Goal: Task Accomplishment & Management: Complete application form

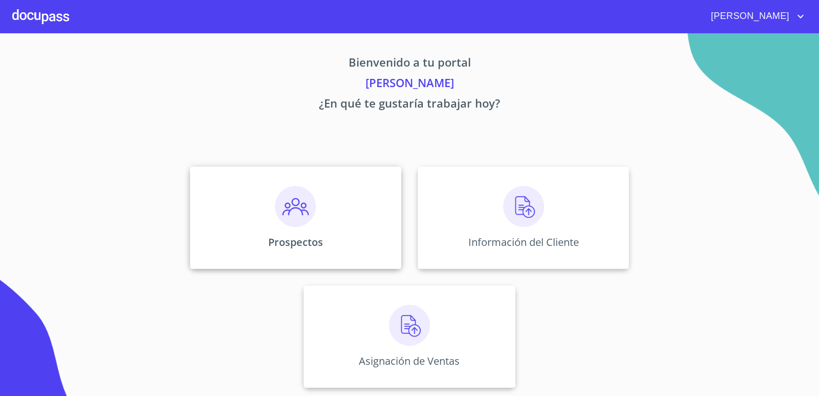
click at [359, 222] on div "Prospectos" at bounding box center [296, 217] width 212 height 102
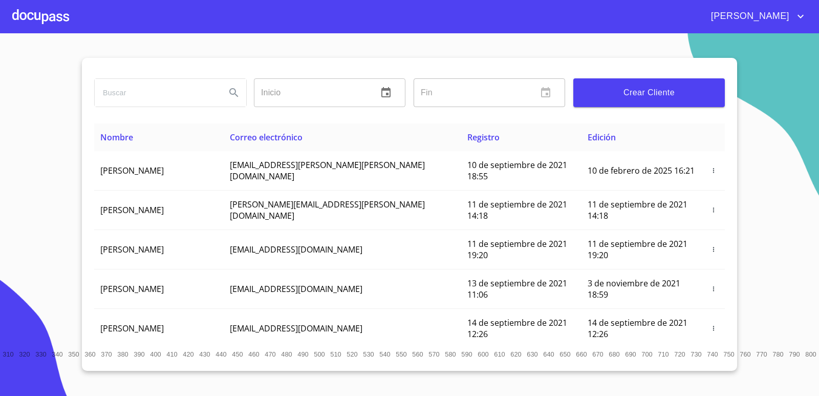
click at [141, 97] on input "search" at bounding box center [156, 93] width 123 height 28
paste input "[PERSON_NAME] [PERSON_NAME]"
type input "[PERSON_NAME] [PERSON_NAME]"
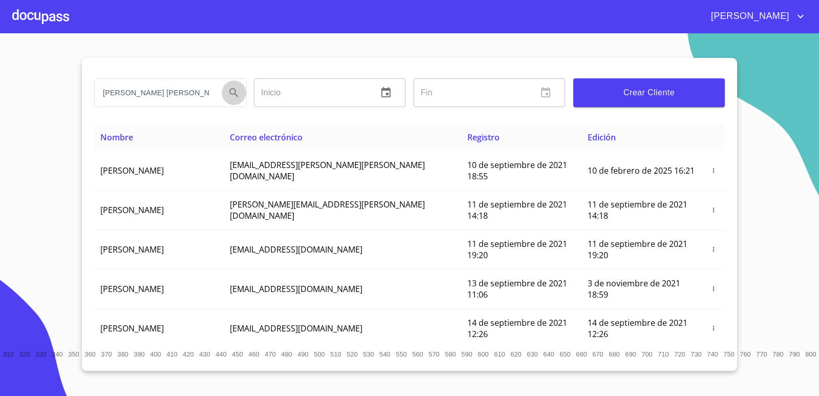
click at [232, 98] on icon "Search" at bounding box center [234, 93] width 12 height 12
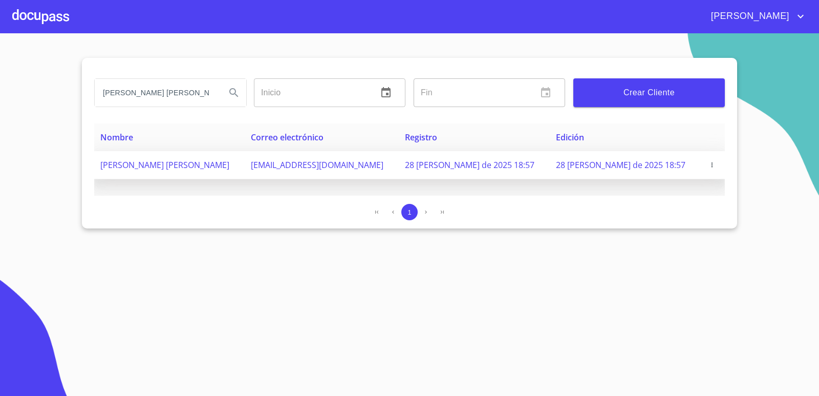
click at [711, 163] on icon "button" at bounding box center [712, 164] width 7 height 7
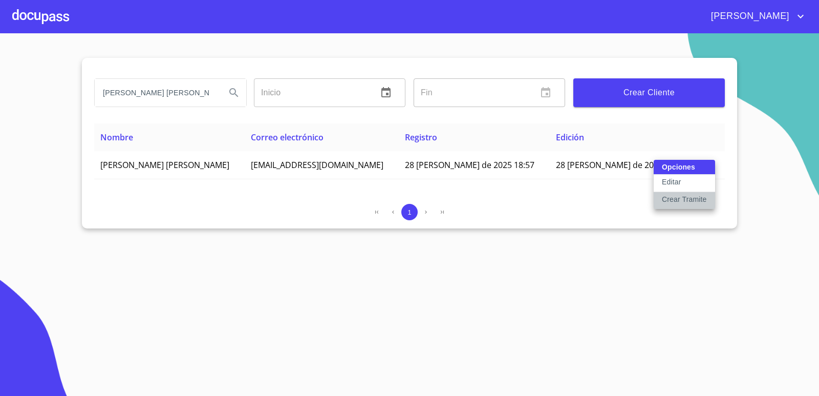
click at [679, 197] on p "Crear Tramite" at bounding box center [684, 199] width 45 height 10
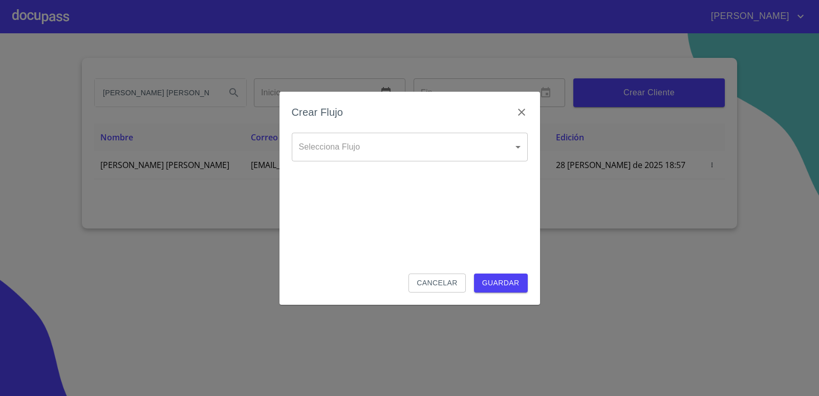
click at [470, 147] on body "[PERSON_NAME] [PERSON_NAME] Inicio ​ Fin ​ Crear Cliente Nombre Correo electrón…" at bounding box center [409, 198] width 819 height 396
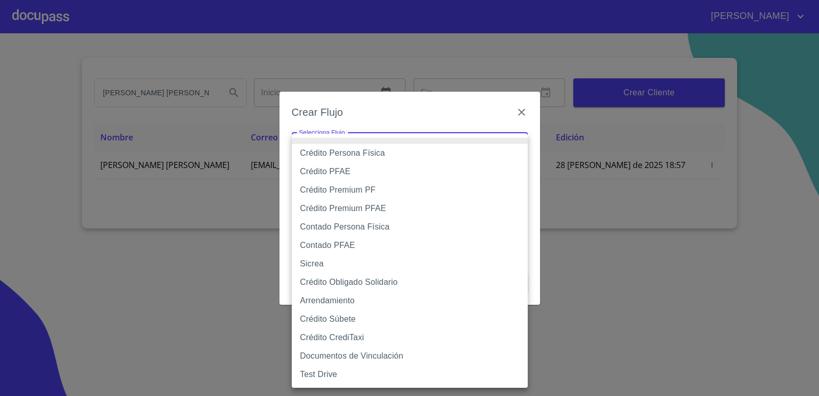
click at [360, 155] on li "Crédito Persona Física" at bounding box center [410, 153] width 236 height 18
type input "6009fb3c7d1714eb8809aa97"
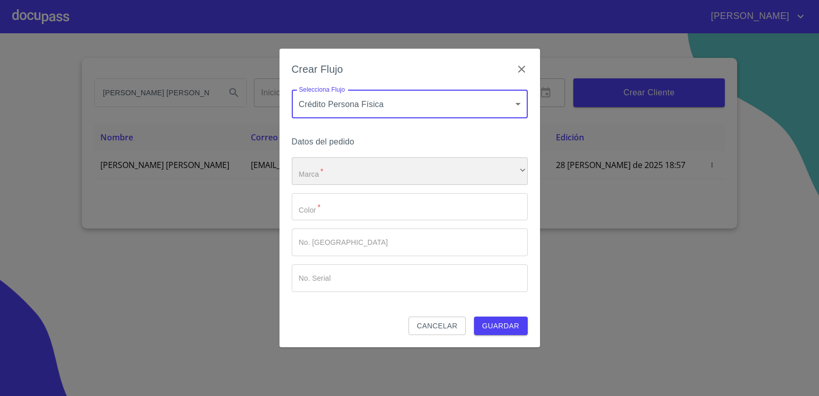
click at [351, 170] on div "​" at bounding box center [410, 171] width 236 height 28
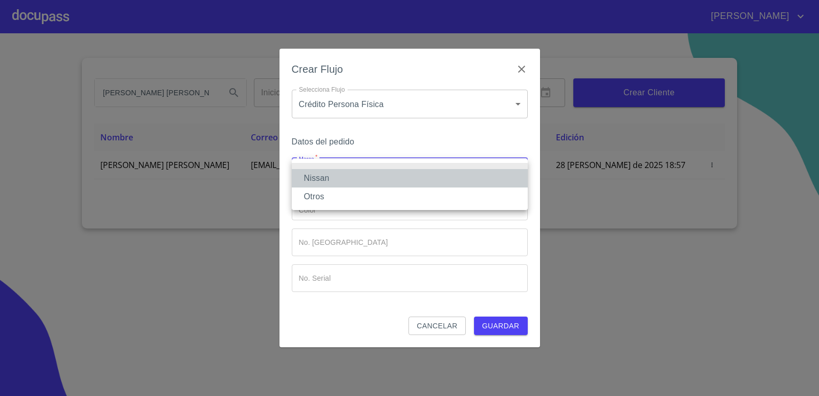
click at [329, 182] on li "Nissan" at bounding box center [410, 178] width 236 height 18
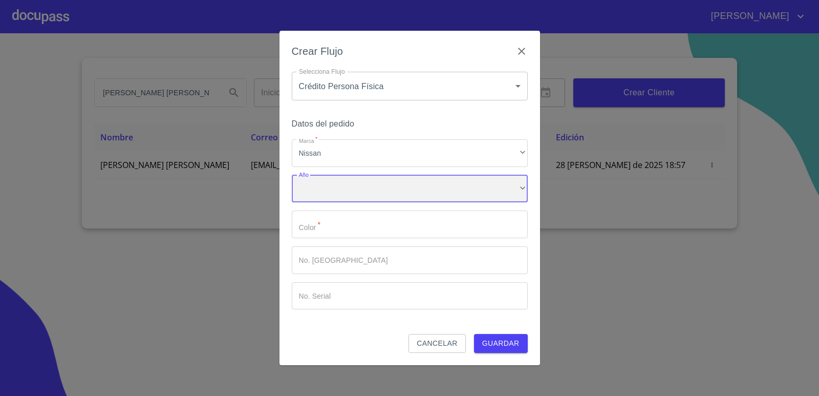
click at [329, 186] on div "​" at bounding box center [410, 189] width 236 height 28
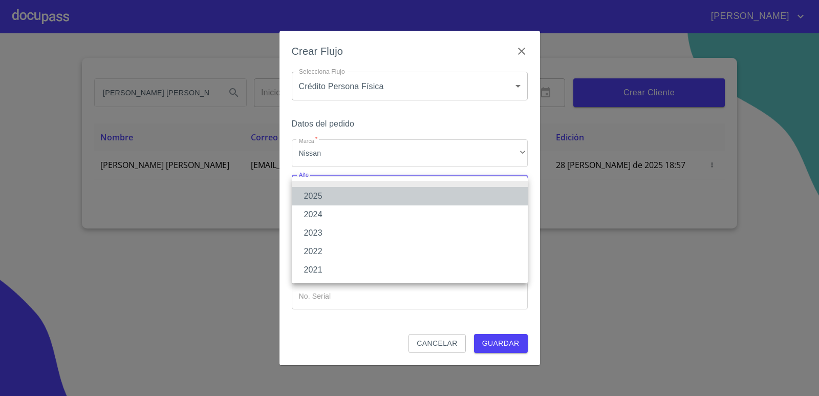
click at [322, 195] on li "2025" at bounding box center [410, 196] width 236 height 18
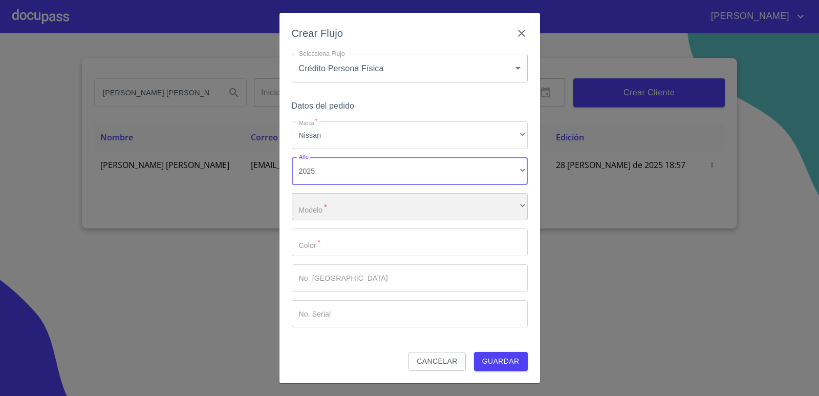
click at [332, 202] on div "​" at bounding box center [410, 207] width 236 height 28
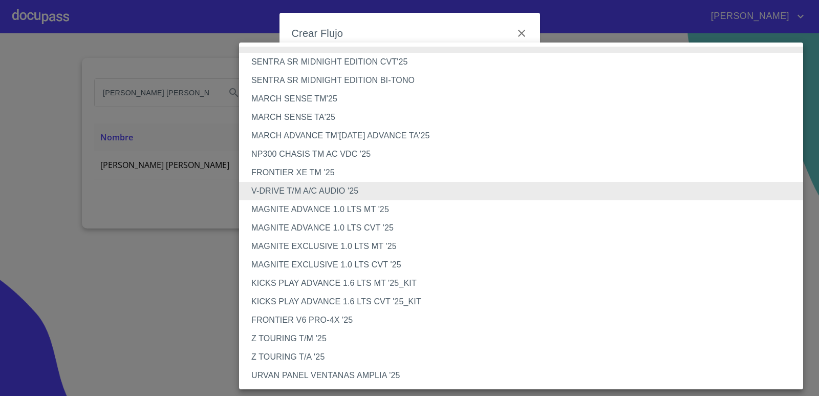
scroll to position [234, 0]
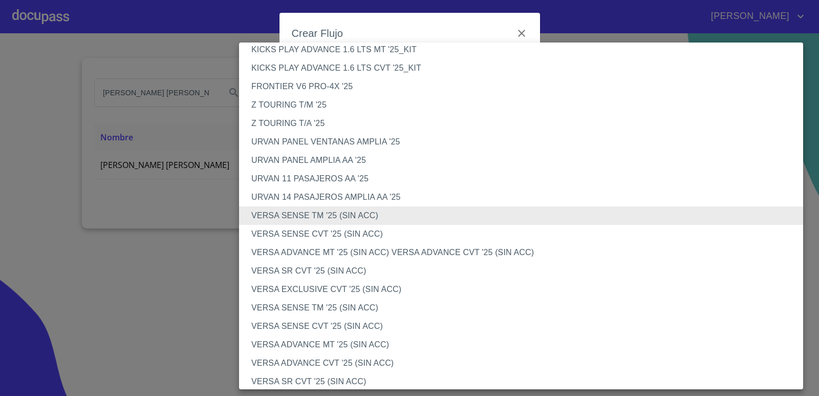
click at [336, 254] on li "VERSA ADVANCE MT '25 (SIN ACC) VERSA ADVANCE CVT '25 (SIN ACC)" at bounding box center [525, 252] width 572 height 18
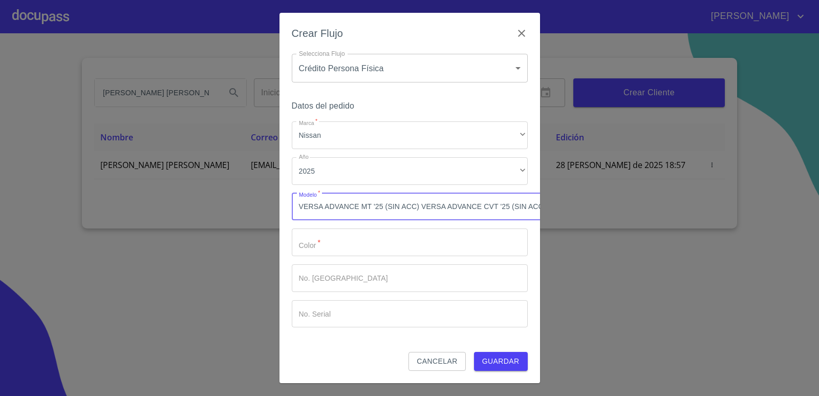
click at [351, 244] on input "Marca   *" at bounding box center [410, 242] width 236 height 28
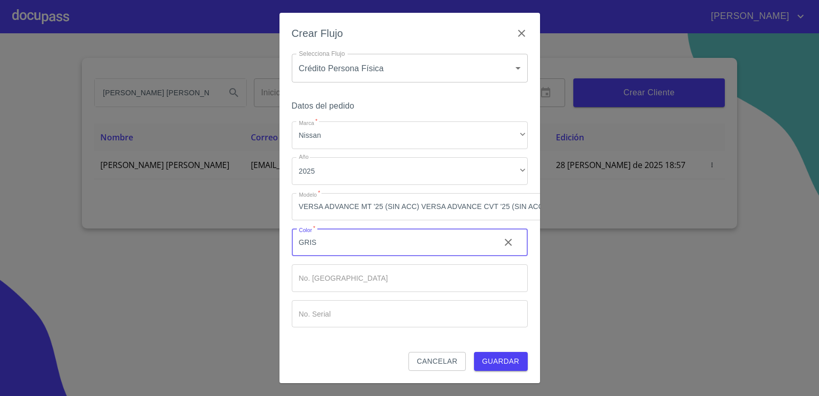
type input "GRIS"
click at [490, 360] on span "Guardar" at bounding box center [500, 361] width 37 height 13
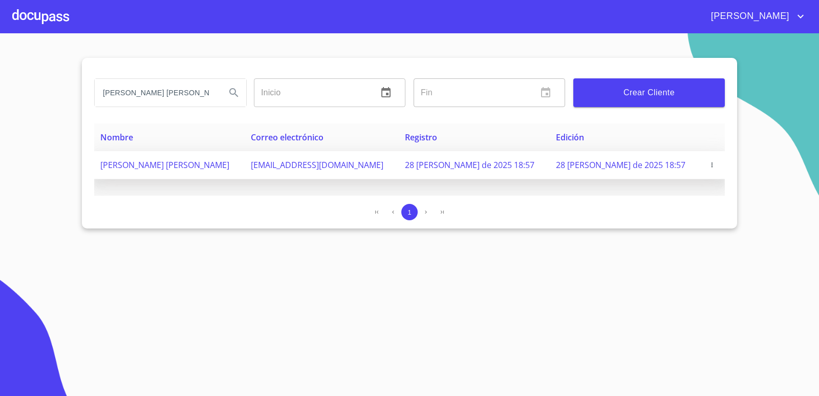
click at [223, 172] on td "[PERSON_NAME] [PERSON_NAME]" at bounding box center [169, 165] width 151 height 28
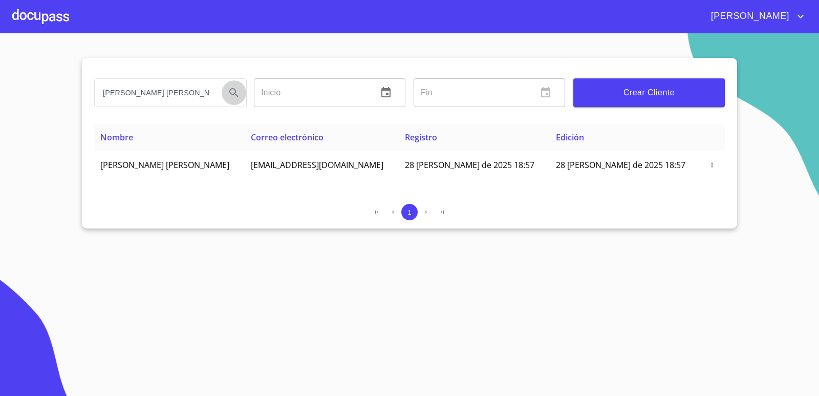
click at [237, 93] on icon "Search" at bounding box center [234, 93] width 12 height 12
click at [633, 91] on span "Crear Cliente" at bounding box center [649, 93] width 135 height 14
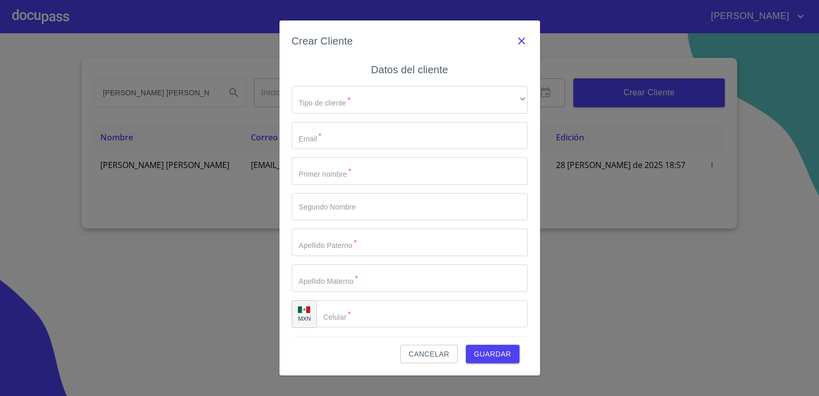
drag, startPoint x: 524, startPoint y: 41, endPoint x: 486, endPoint y: 47, distance: 38.7
click at [523, 41] on icon "button" at bounding box center [522, 41] width 12 height 12
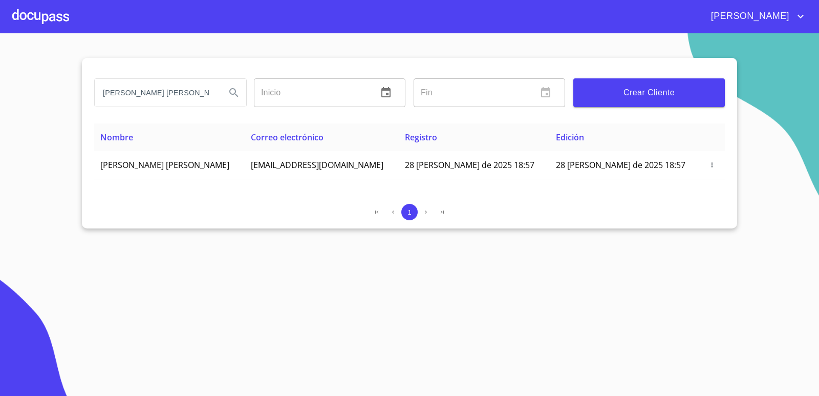
click at [55, 19] on div at bounding box center [40, 16] width 57 height 33
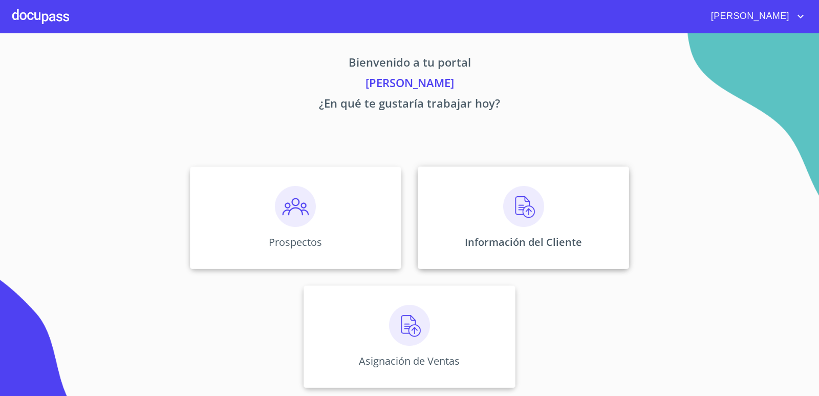
click at [480, 219] on div "Información del Cliente" at bounding box center [524, 217] width 212 height 102
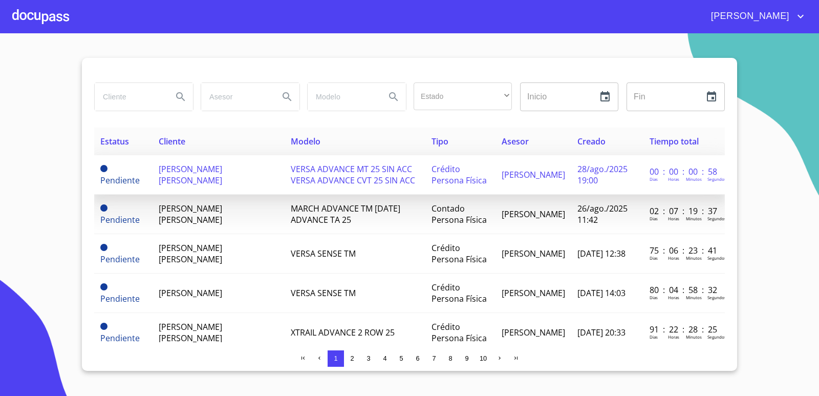
click at [178, 175] on span "[PERSON_NAME] [PERSON_NAME]" at bounding box center [191, 174] width 64 height 23
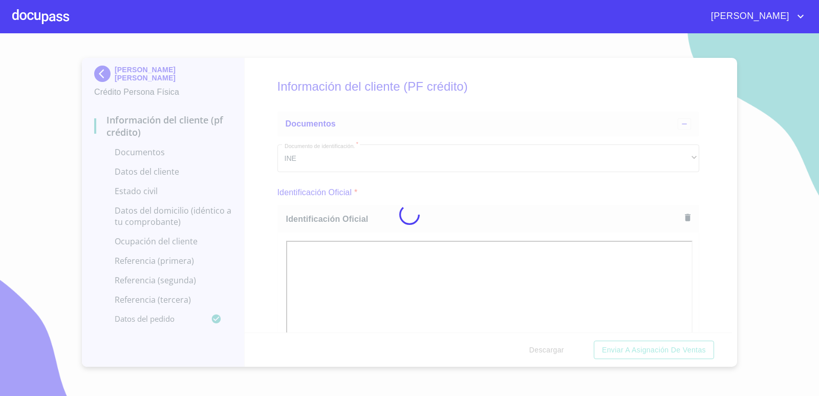
click at [710, 293] on div at bounding box center [409, 214] width 819 height 363
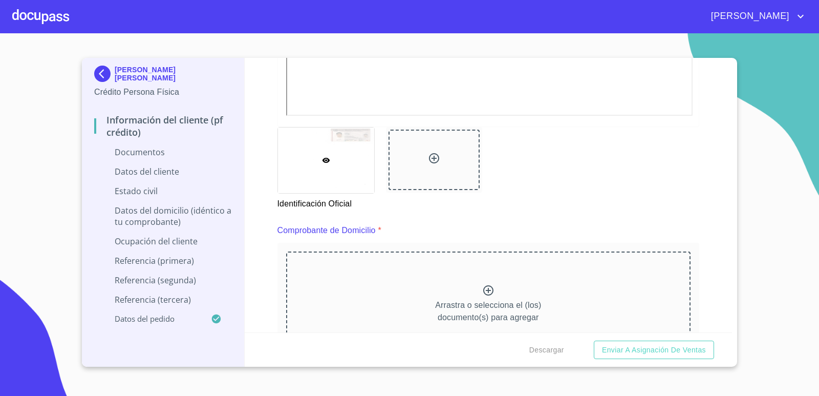
scroll to position [410, 0]
